Goal: Task Accomplishment & Management: Manage account settings

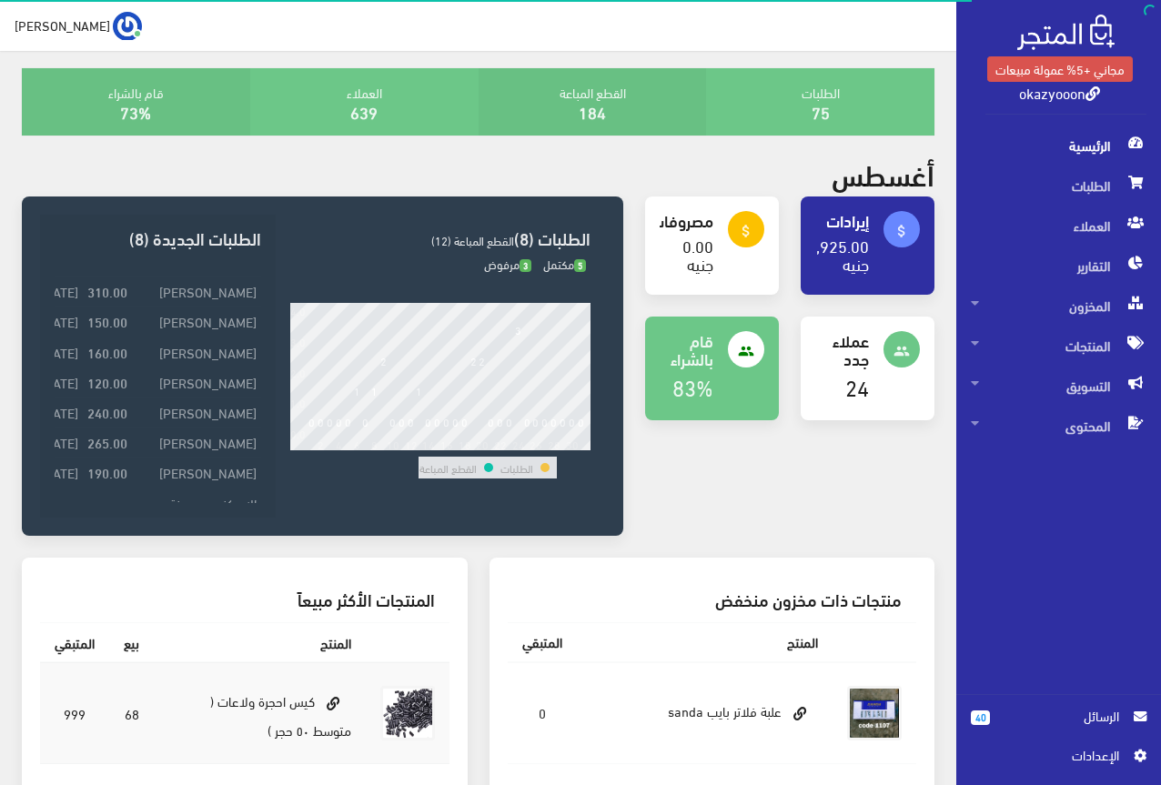
scroll to position [182, 0]
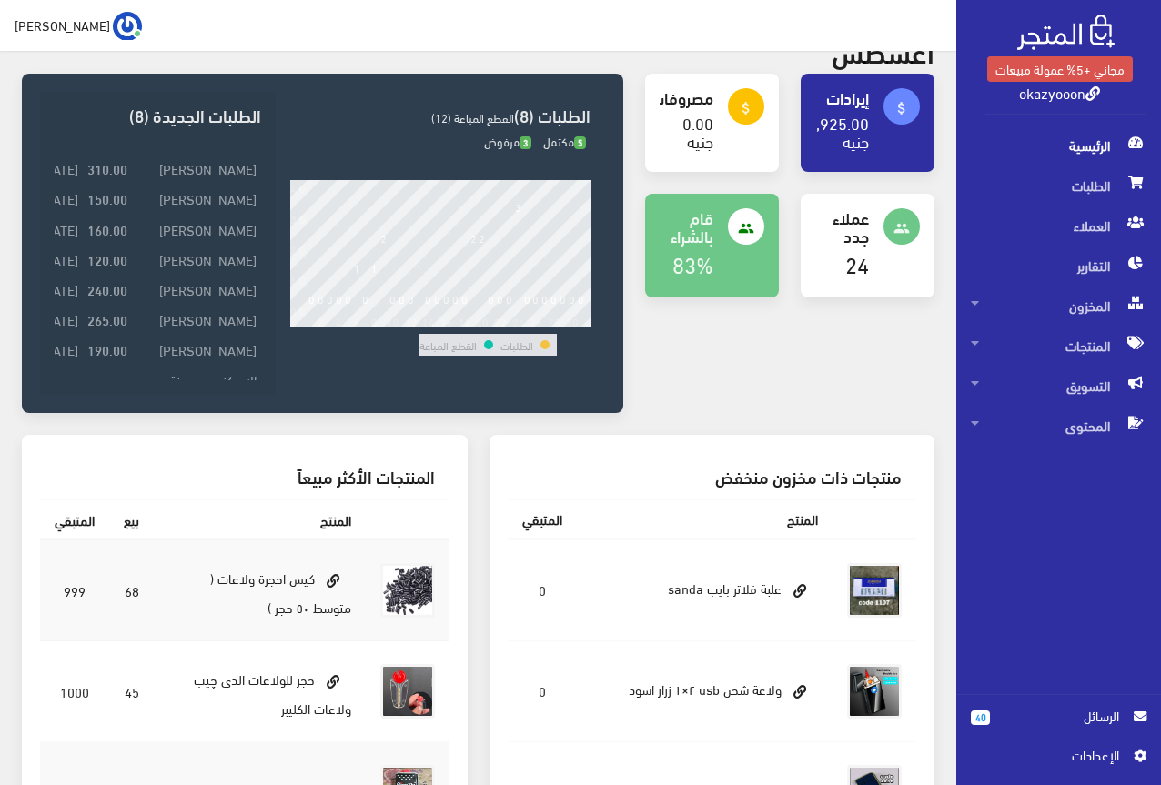
click at [1103, 762] on span "اﻹعدادات" at bounding box center [1051, 755] width 133 height 20
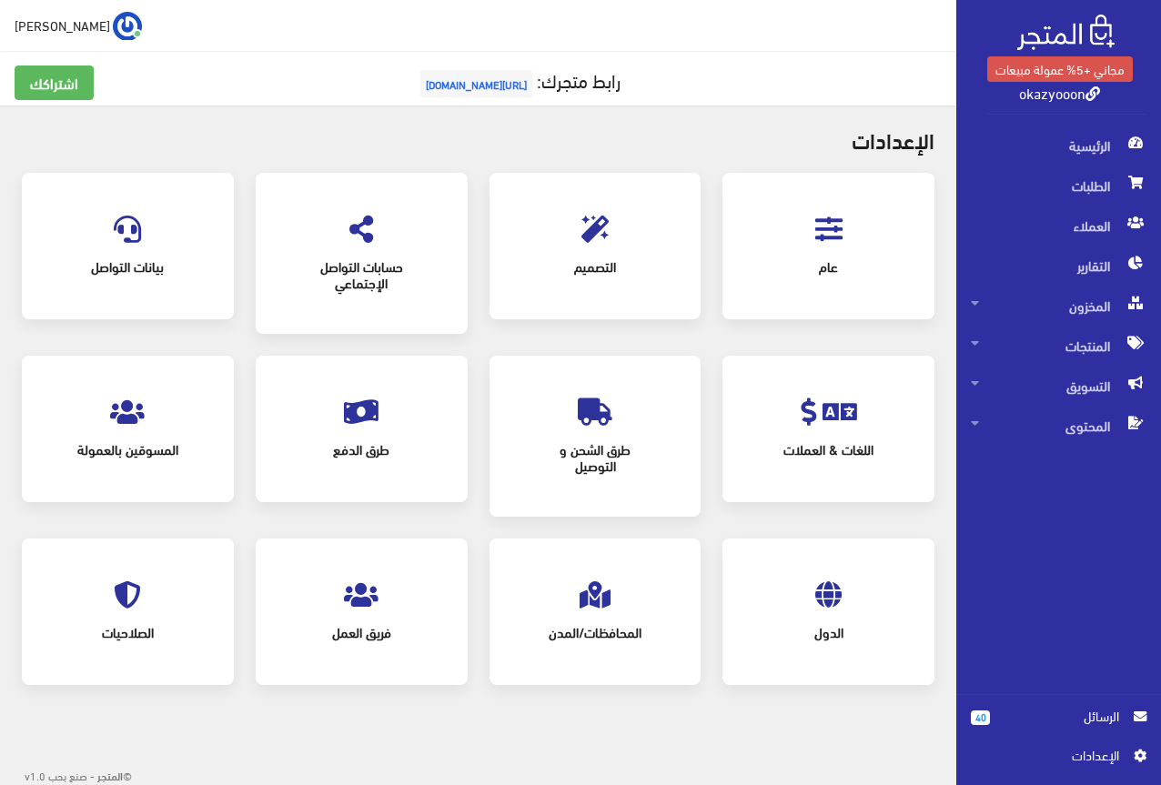
click at [595, 237] on icon at bounding box center [594, 229] width 27 height 27
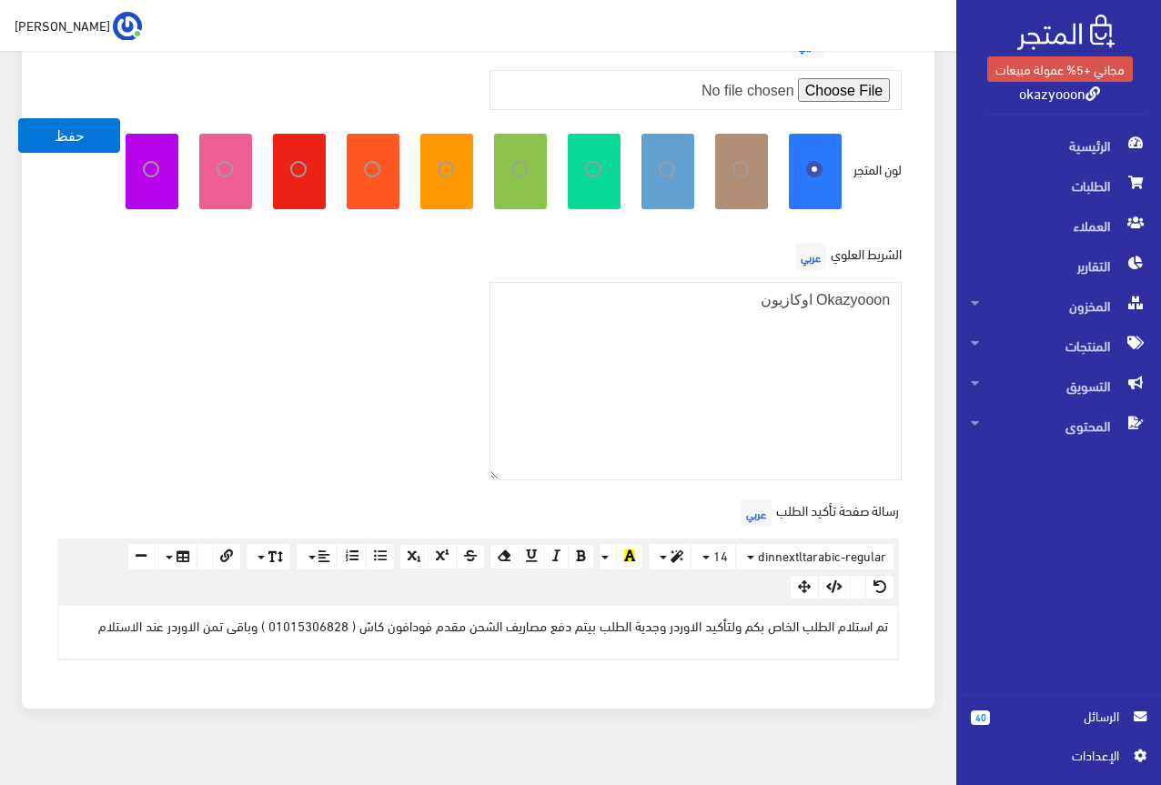
scroll to position [525, 0]
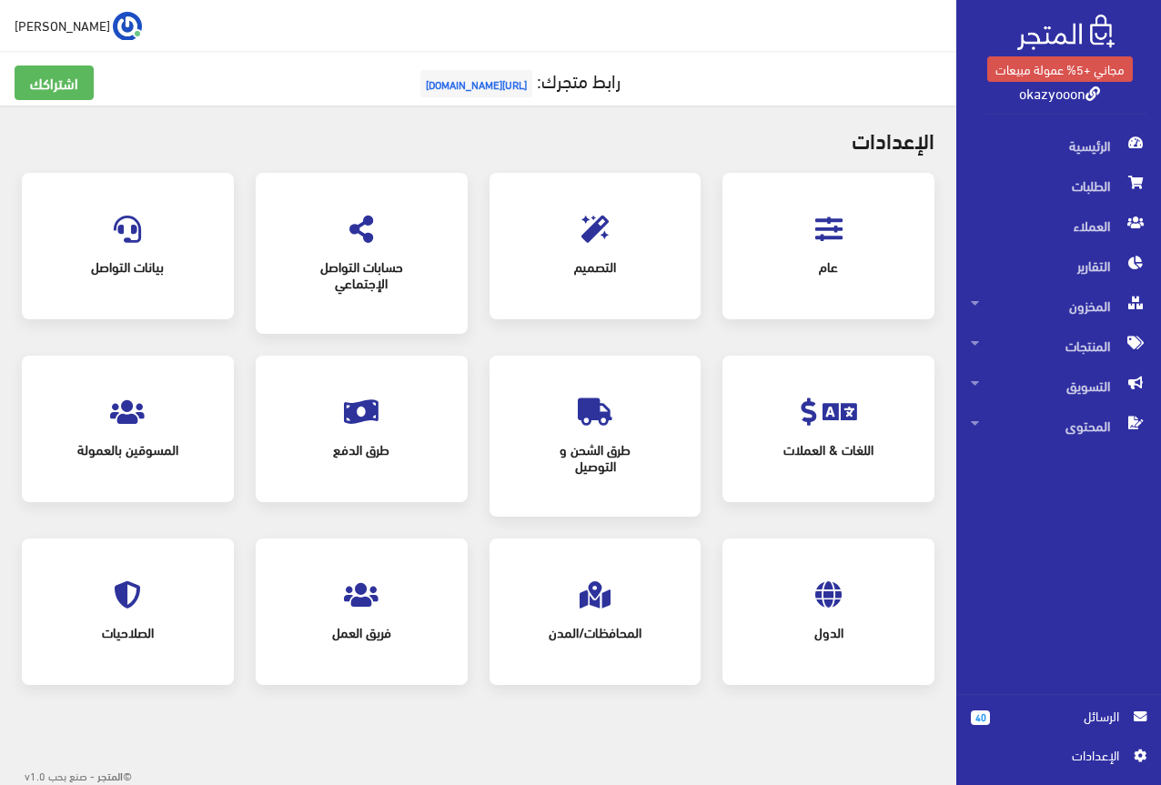
click at [357, 236] on icon at bounding box center [361, 229] width 24 height 27
click at [118, 205] on div "بيانات التواصل" at bounding box center [128, 246] width 176 height 110
click at [118, 217] on icon at bounding box center [127, 229] width 27 height 27
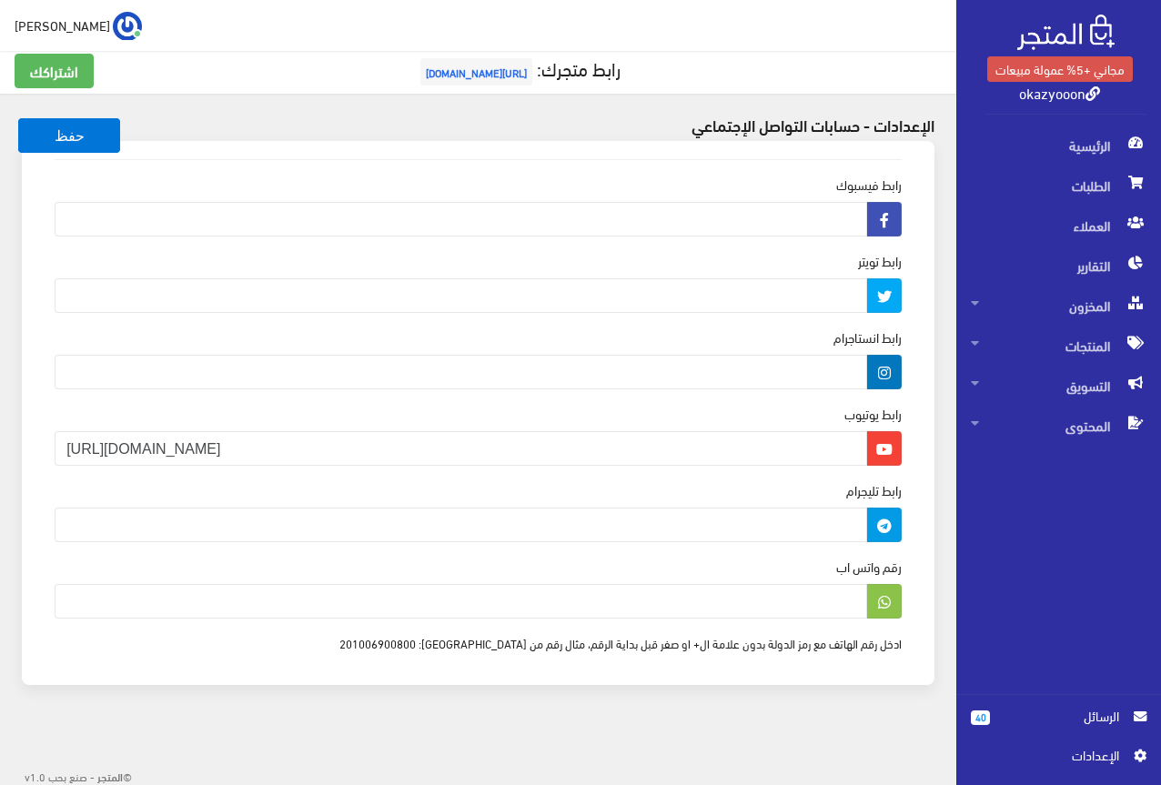
scroll to position [15, 0]
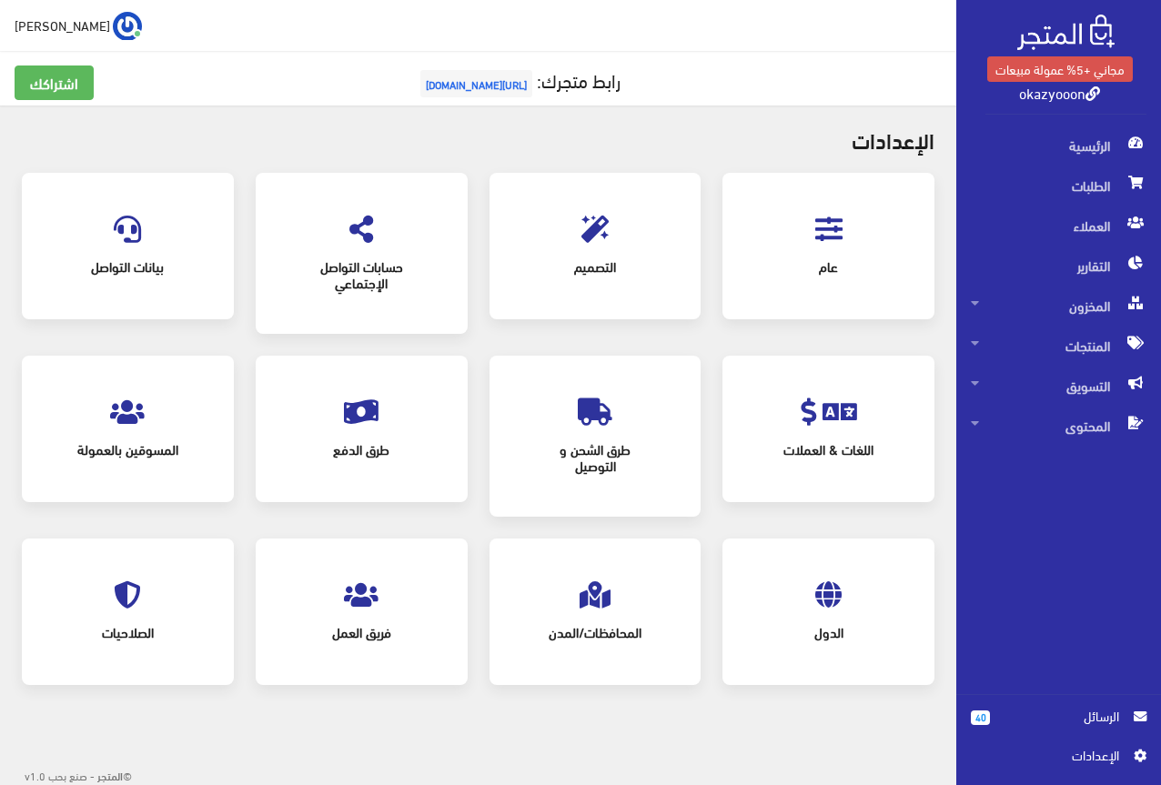
click at [826, 405] on icon at bounding box center [839, 412] width 35 height 27
click at [581, 431] on span "طرق الشحن و التوصيل" at bounding box center [595, 456] width 146 height 55
click at [356, 424] on icon at bounding box center [361, 412] width 35 height 27
click at [129, 425] on icon at bounding box center [127, 412] width 35 height 27
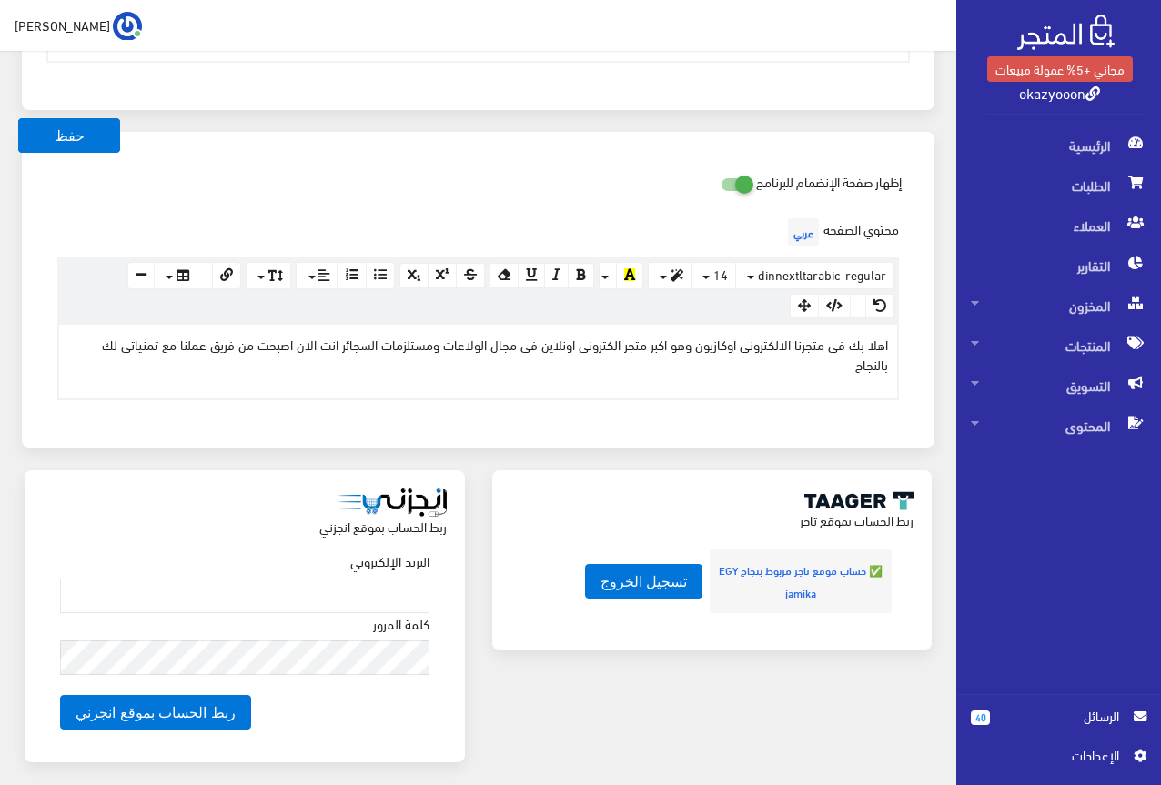
scroll to position [812, 0]
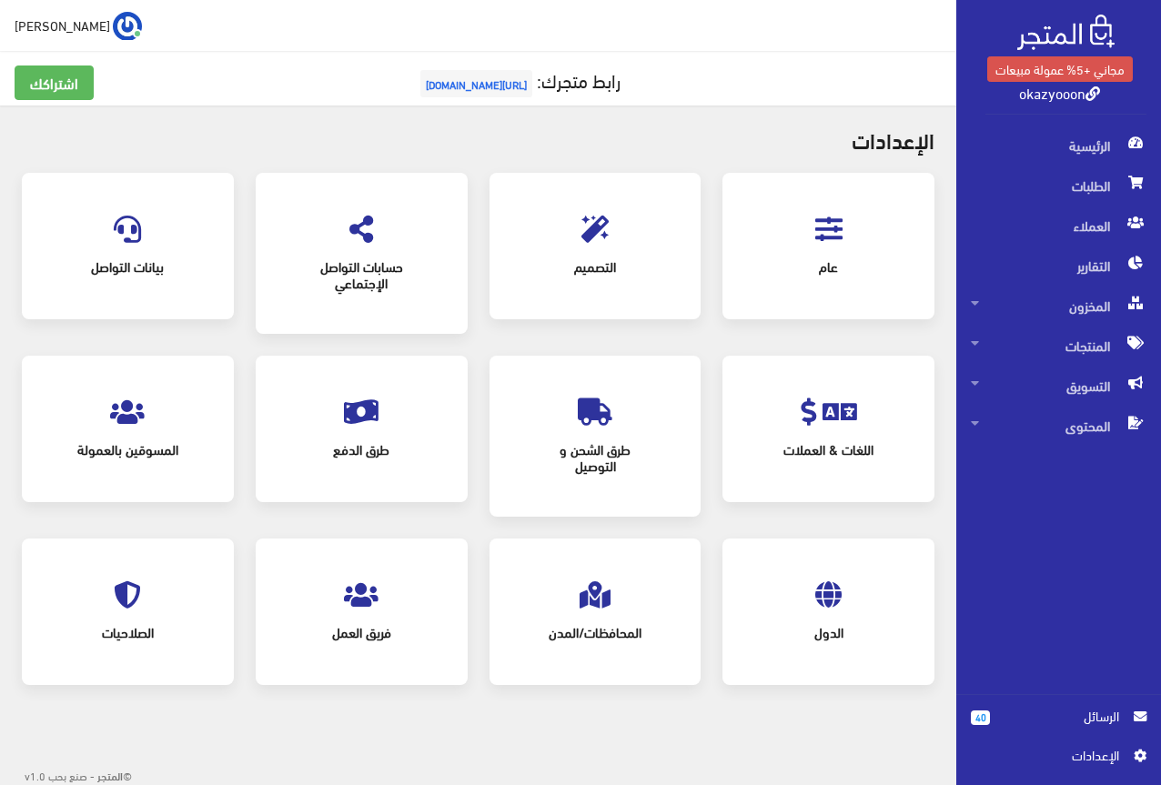
click at [827, 598] on icon at bounding box center [828, 594] width 26 height 27
click at [602, 602] on icon at bounding box center [595, 594] width 31 height 27
click at [374, 594] on icon at bounding box center [361, 594] width 35 height 27
click at [126, 594] on icon at bounding box center [127, 594] width 27 height 27
click at [28, 33] on span "جاميكا" at bounding box center [63, 25] width 96 height 23
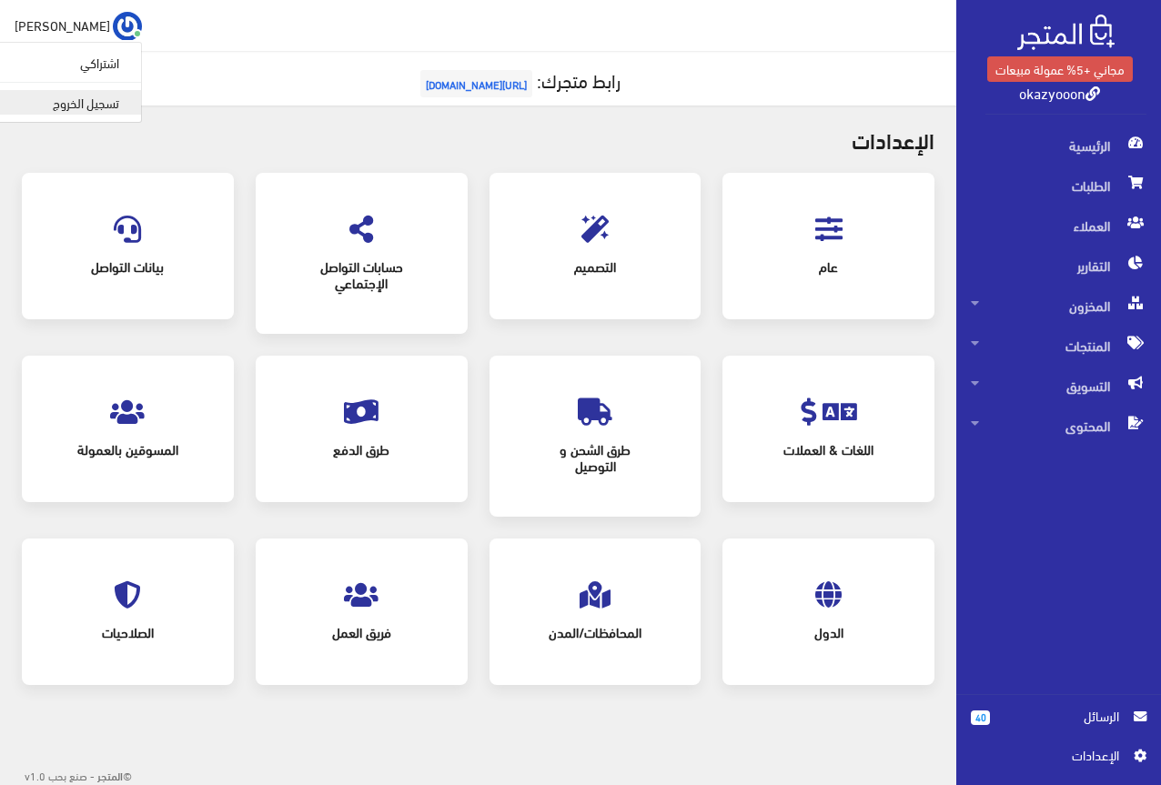
click at [31, 108] on link "تسجيل الخروج" at bounding box center [69, 102] width 144 height 25
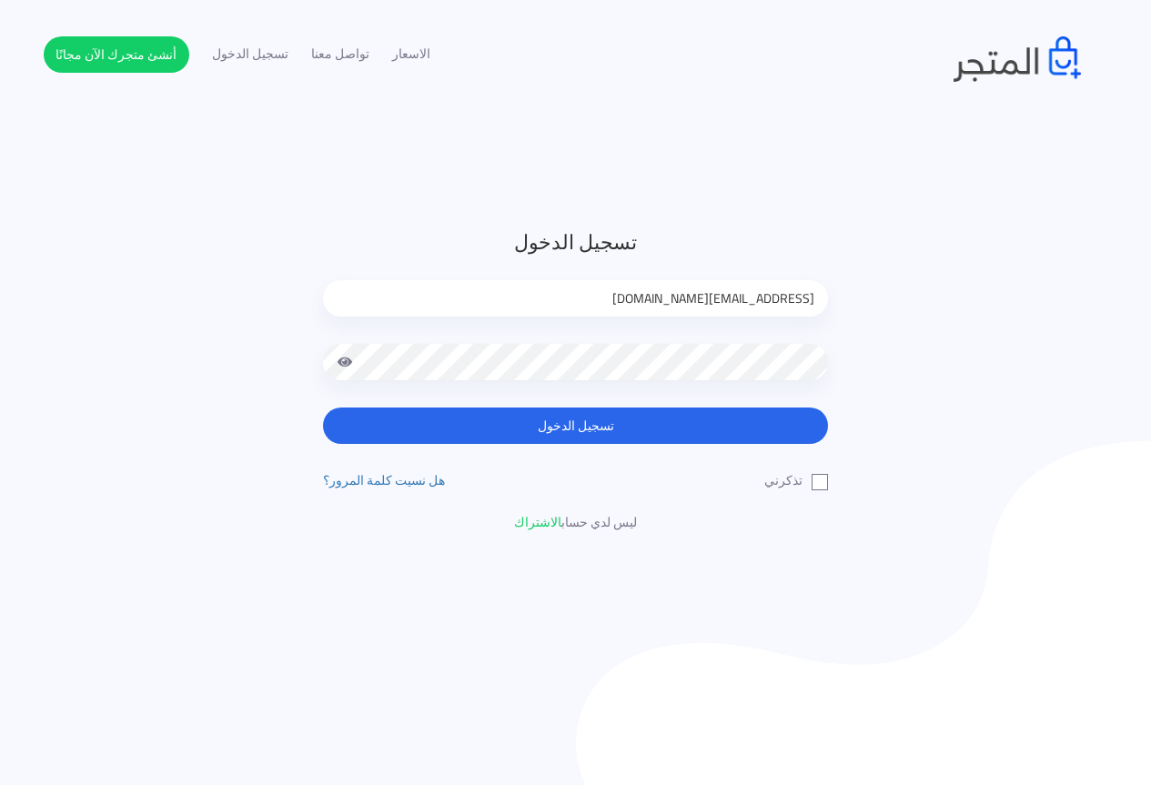
click at [744, 299] on input "[EMAIL_ADDRESS][DOMAIN_NAME]" at bounding box center [575, 298] width 505 height 36
type input "[EMAIL_ADDRESS][DOMAIN_NAME]"
click at [813, 485] on label "تذكرني" at bounding box center [796, 480] width 64 height 19
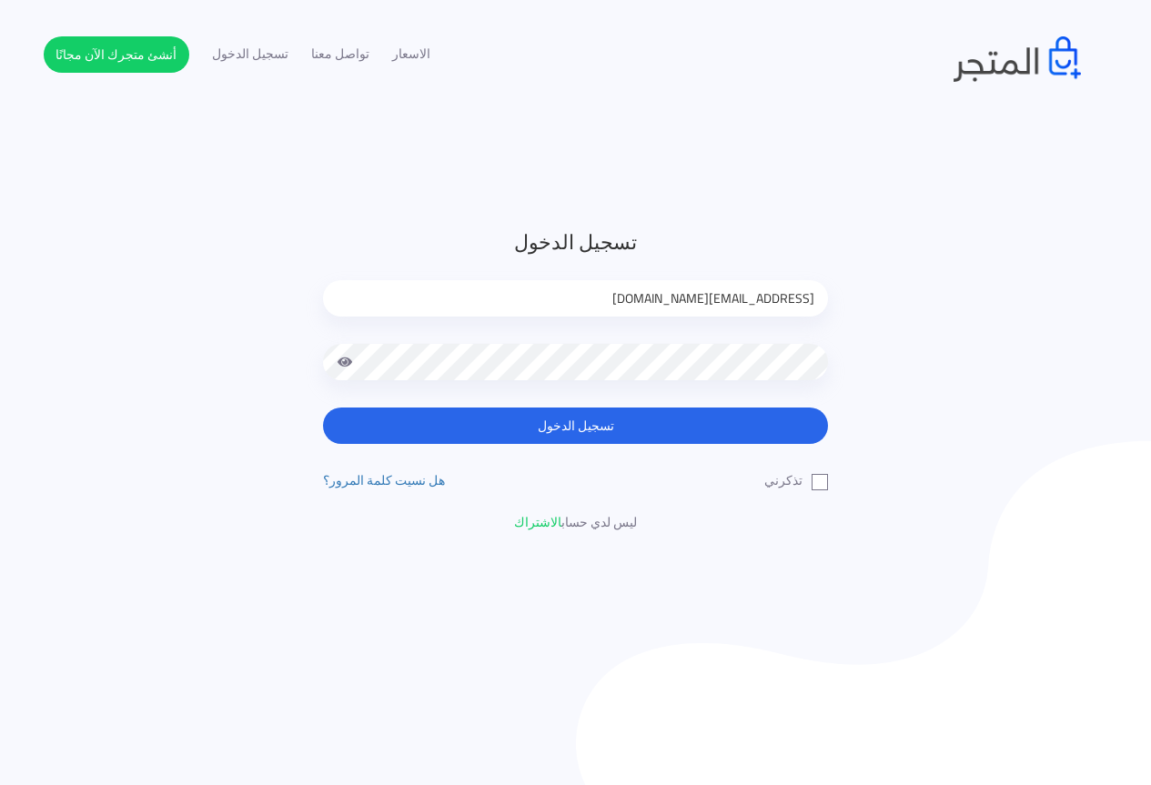
click at [816, 483] on input "تذكرني" at bounding box center [822, 477] width 12 height 12
checkbox input "true"
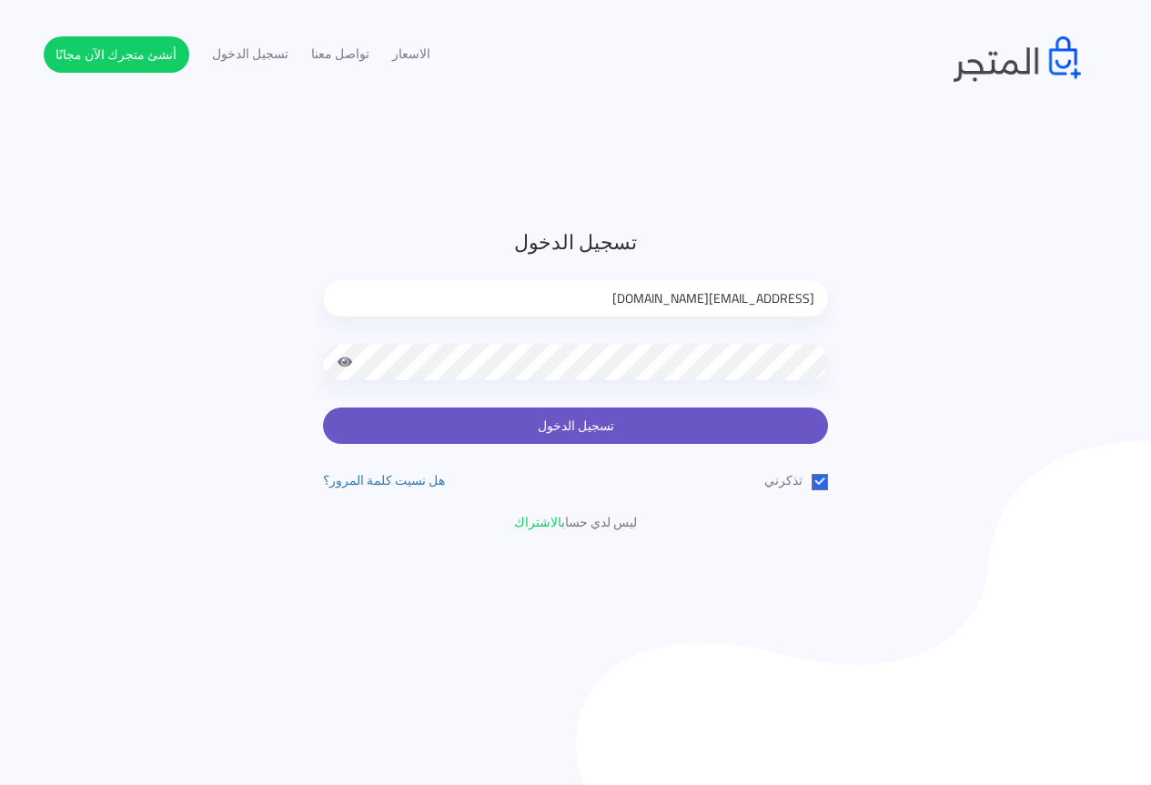
click at [760, 427] on button "تسجيل الدخول" at bounding box center [575, 426] width 505 height 36
